Goal: Navigation & Orientation: Go to known website

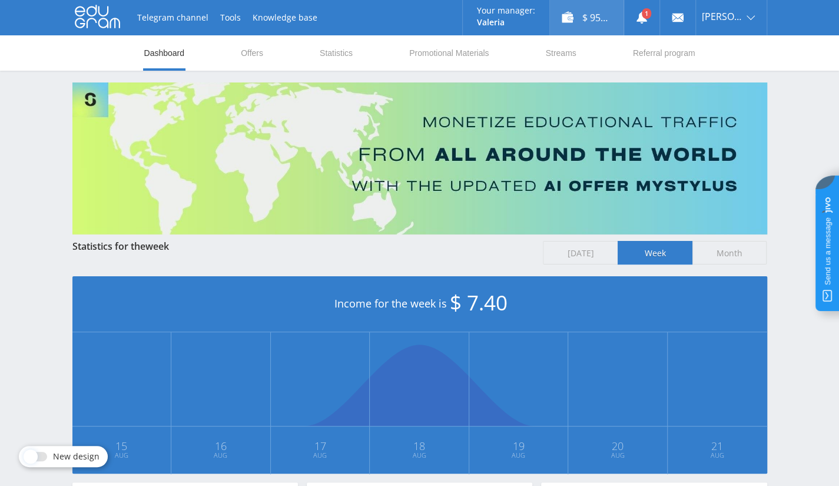
click at [615, 15] on div "$ 95.59" at bounding box center [587, 17] width 74 height 35
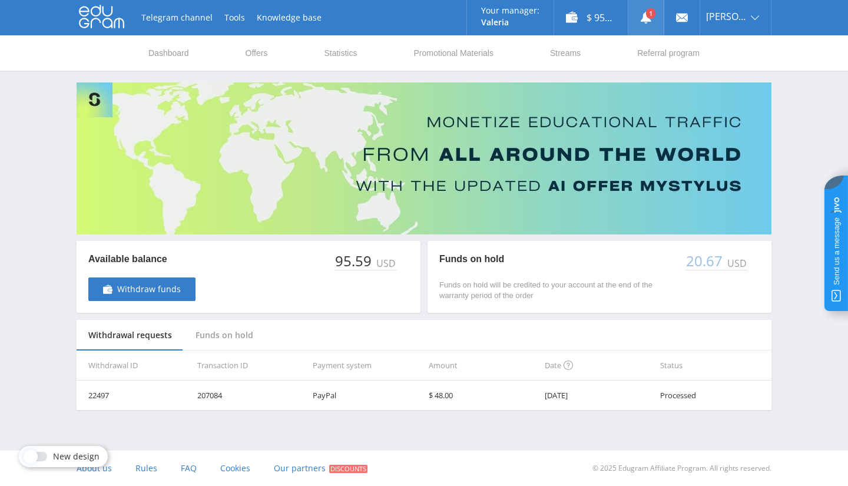
click at [656, 25] on link at bounding box center [645, 17] width 35 height 35
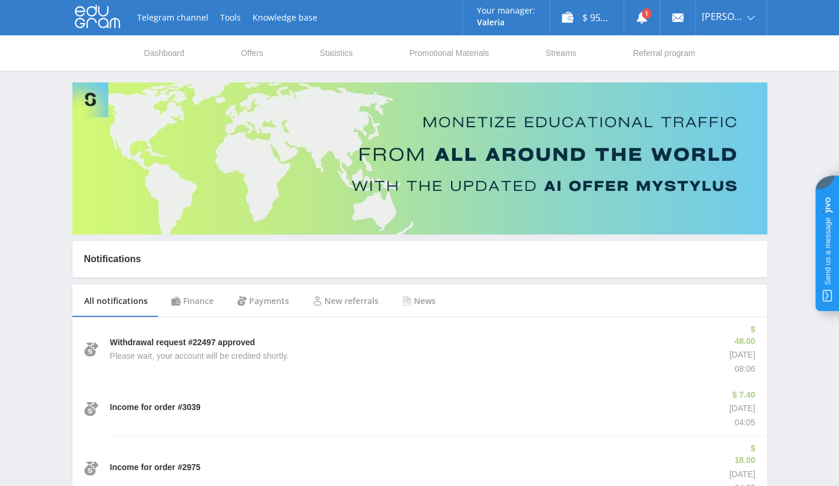
click at [705, 8] on div "Ricardo Sanchez" at bounding box center [731, 17] width 71 height 35
click at [703, 89] on link "Exit" at bounding box center [731, 89] width 71 height 21
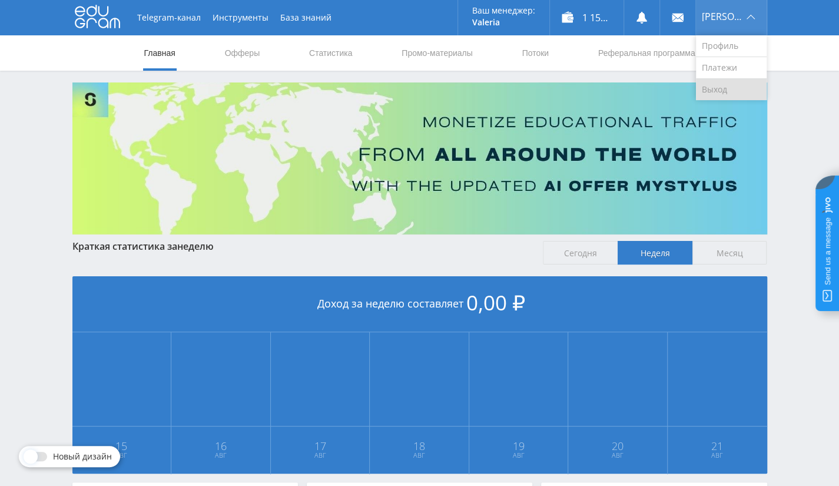
click at [724, 85] on link "Выход" at bounding box center [731, 89] width 71 height 21
